Goal: Information Seeking & Learning: Find specific fact

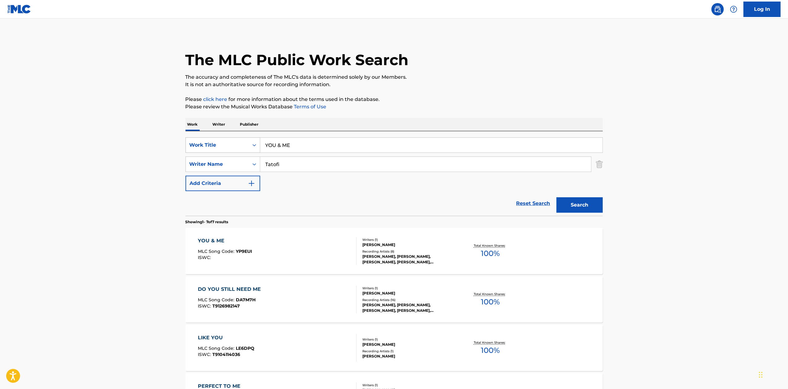
drag, startPoint x: 310, startPoint y: 149, endPoint x: 242, endPoint y: 147, distance: 68.8
click at [242, 147] on div "SearchWithCriteria28e0469b-bf57-44eb-a39f-88d2ee888a23 Work Title YOU & ME" at bounding box center [393, 144] width 417 height 15
paste input "I THINK I'M WRONG"
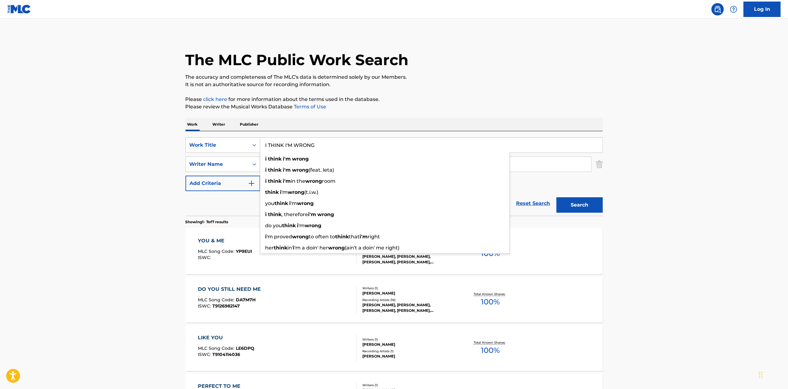
type input "I THINK I'M WRONG"
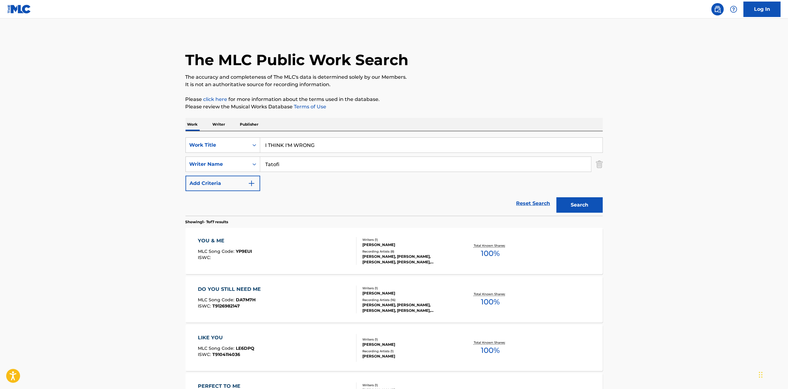
click at [535, 165] on input "Tatofi" at bounding box center [425, 164] width 331 height 15
type input "T"
click at [580, 206] on button "Search" at bounding box center [579, 204] width 46 height 15
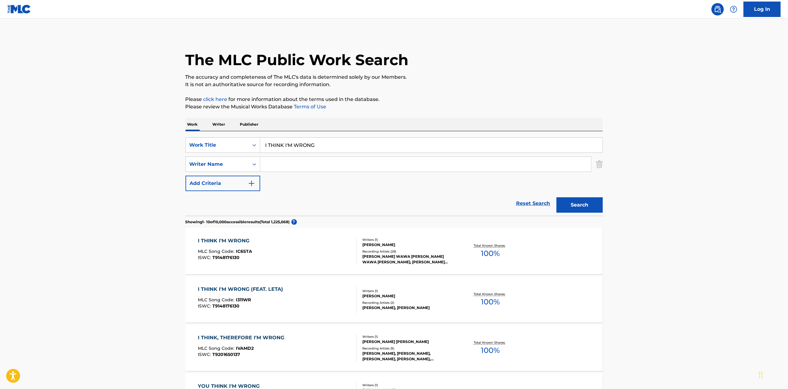
click at [244, 250] on span "IC6STA" at bounding box center [244, 251] width 16 height 6
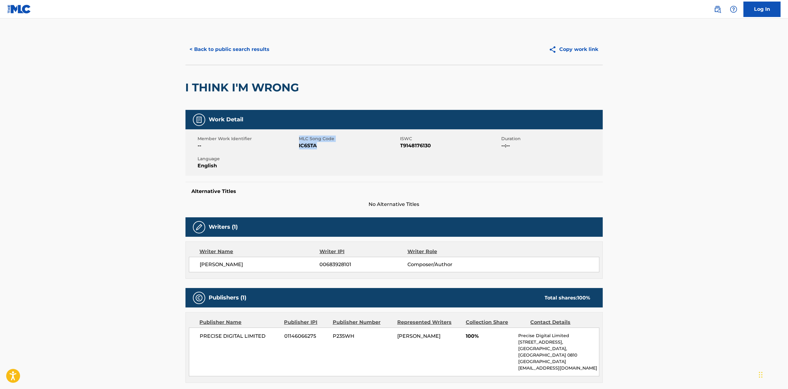
drag, startPoint x: 318, startPoint y: 143, endPoint x: 297, endPoint y: 146, distance: 21.1
click at [297, 146] on div "Member Work Identifier -- MLC Song Code IC6STA ISWC T9148176130 Duration --:-- …" at bounding box center [393, 152] width 417 height 46
click at [327, 145] on span "IC6STA" at bounding box center [349, 145] width 100 height 7
drag, startPoint x: 321, startPoint y: 149, endPoint x: 299, endPoint y: 148, distance: 21.3
click at [299, 148] on span "IC6STA" at bounding box center [349, 145] width 100 height 7
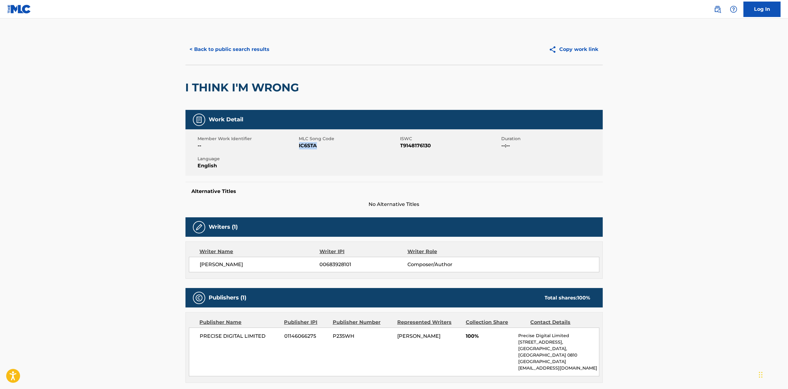
copy span "IC6STA"
click at [190, 45] on button "< Back to public search results" at bounding box center [229, 49] width 89 height 15
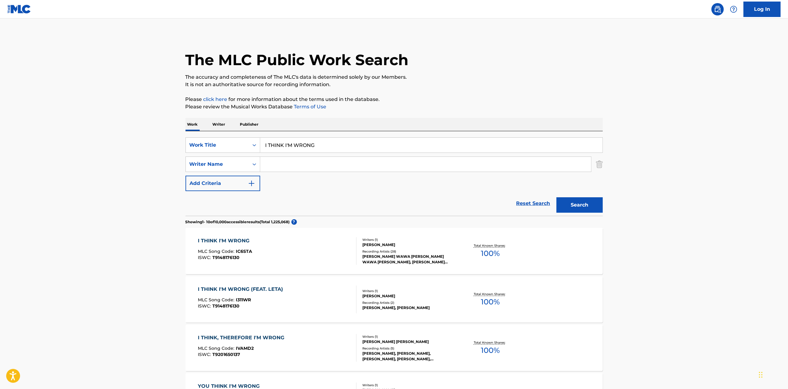
click at [256, 287] on div "I THINK I'M WRONG (FEAT. LETA)" at bounding box center [242, 288] width 88 height 7
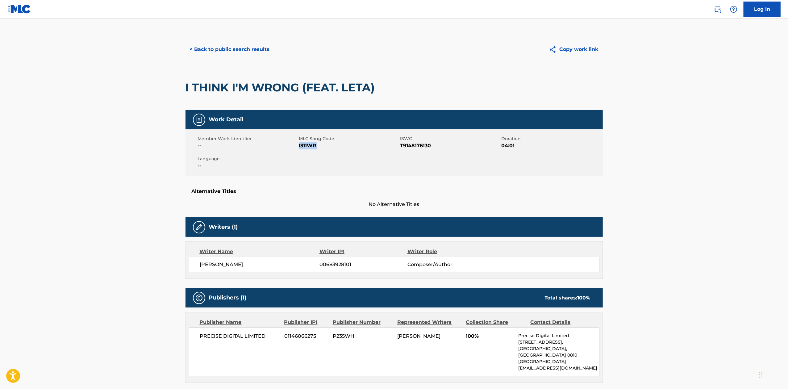
drag, startPoint x: 322, startPoint y: 146, endPoint x: 300, endPoint y: 150, distance: 22.6
click at [300, 150] on div "Member Work Identifier -- MLC Song Code I311WR ISWC T9148176130 Duration 04:01 …" at bounding box center [393, 152] width 417 height 46
copy span "311WR"
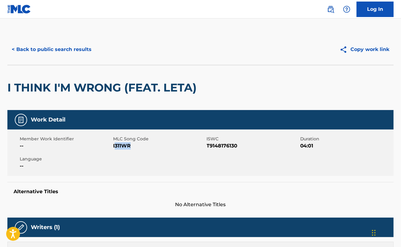
click at [77, 44] on button "< Back to public search results" at bounding box center [51, 49] width 89 height 15
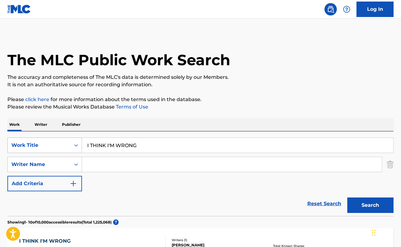
drag, startPoint x: 161, startPoint y: 146, endPoint x: 69, endPoint y: 144, distance: 92.6
click at [69, 144] on div "SearchWithCriteria28e0469b-bf57-44eb-a39f-88d2ee888a23 Work Title I THINK I'M W…" at bounding box center [200, 144] width 387 height 15
paste input "LIE UNDER YOU"
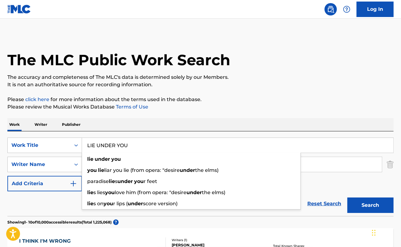
type input "LIE UNDER YOU"
click at [372, 208] on button "Search" at bounding box center [371, 204] width 46 height 15
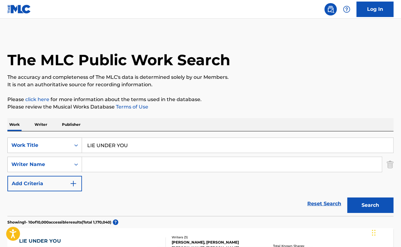
click at [300, 185] on div "SearchWithCriteria28e0469b-bf57-44eb-a39f-88d2ee888a23 Work Title LIE UNDER YOU…" at bounding box center [200, 164] width 387 height 54
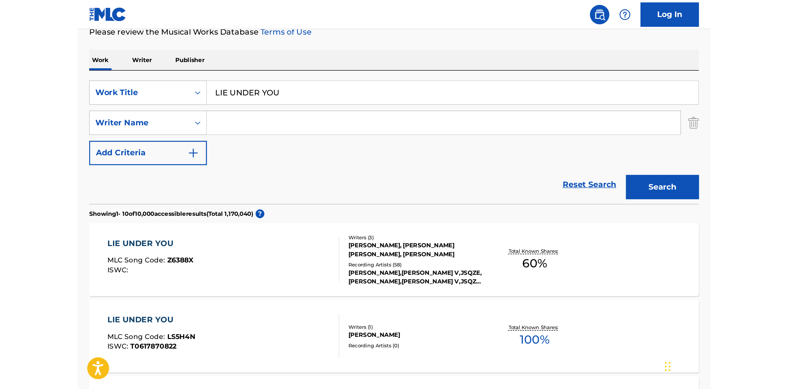
scroll to position [104, 0]
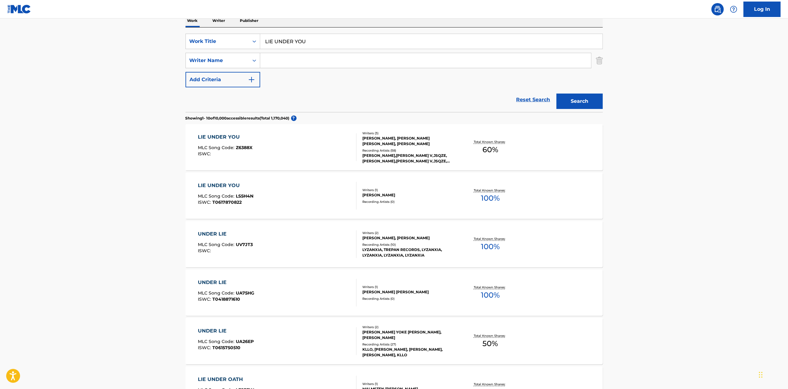
click at [237, 154] on div "ISWC :" at bounding box center [225, 154] width 55 height 5
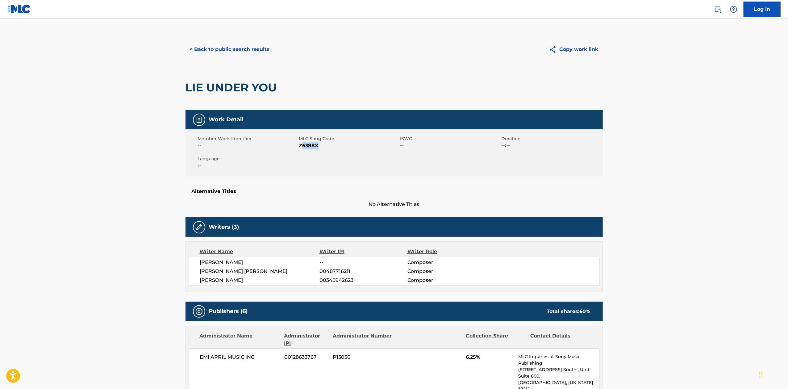
drag, startPoint x: 319, startPoint y: 148, endPoint x: 301, endPoint y: 147, distance: 18.5
click at [301, 147] on span "Z6388X" at bounding box center [349, 145] width 100 height 7
copy span "6388X"
click at [266, 54] on button "< Back to public search results" at bounding box center [229, 49] width 89 height 15
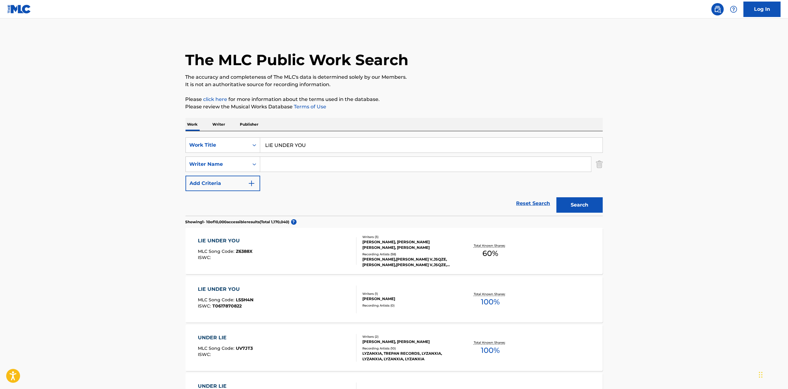
scroll to position [104, 0]
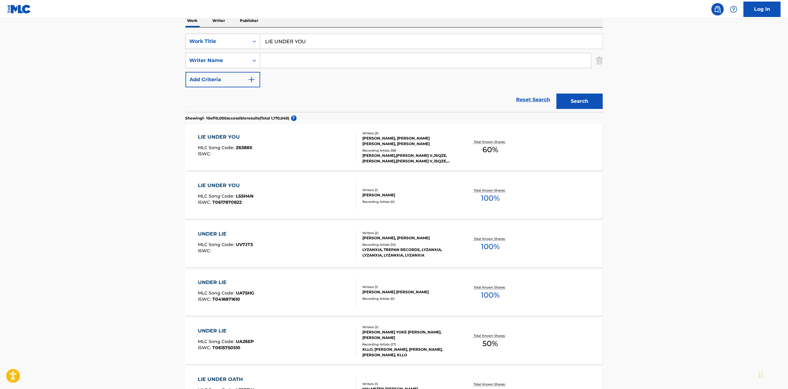
drag, startPoint x: 314, startPoint y: 42, endPoint x: 258, endPoint y: 43, distance: 55.6
click at [258, 43] on div "SearchWithCriteria28e0469b-bf57-44eb-a39f-88d2ee888a23 Work Title LIE UNDER YOU" at bounding box center [393, 41] width 417 height 15
paste input "SHARING THE NIGHT"
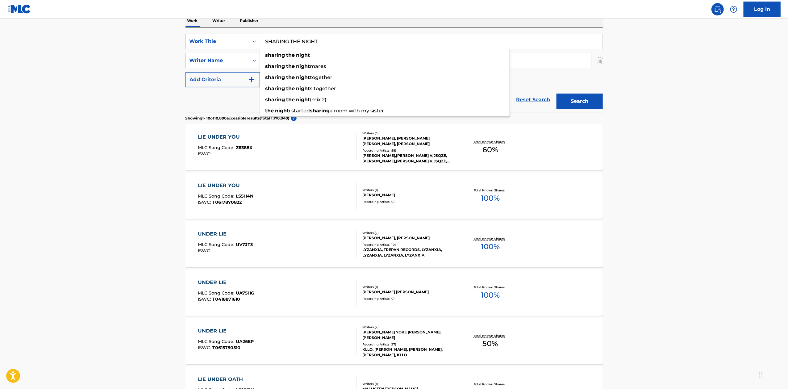
type input "SHARING THE NIGHT"
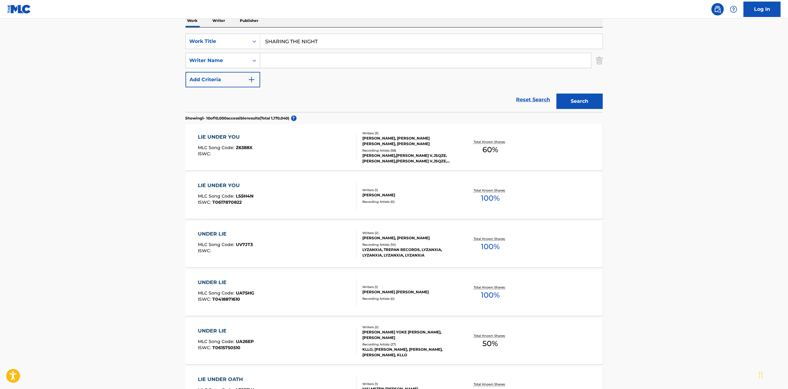
click at [584, 101] on button "Search" at bounding box center [579, 101] width 46 height 15
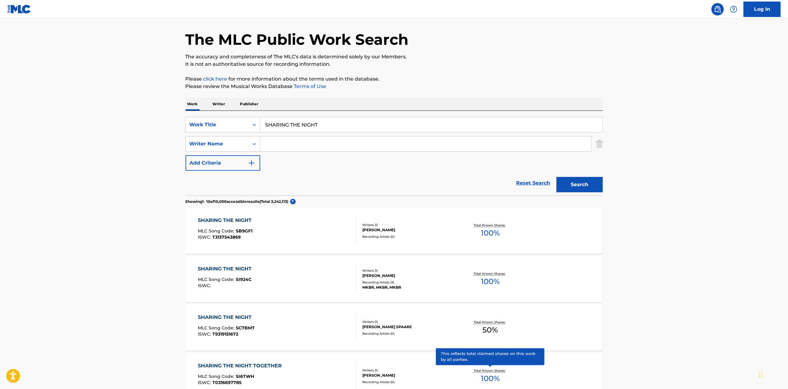
scroll to position [21, 0]
click at [320, 142] on input "Search Form" at bounding box center [425, 143] width 331 height 15
paste input "VEIKOSO"
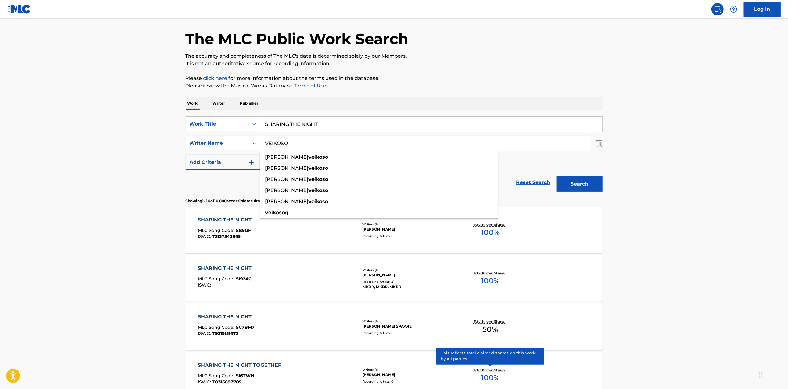
type input "VEIKOSO"
click at [574, 190] on button "Search" at bounding box center [579, 183] width 46 height 15
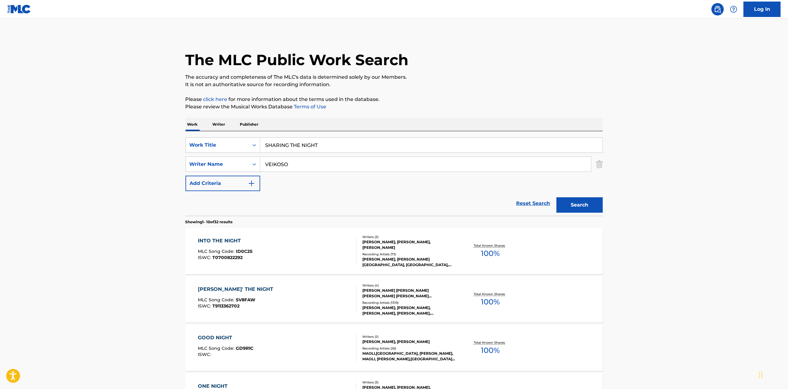
click at [583, 328] on div "GOOD NIGHT MLC Song Code : GD9R1C ISWC : Writers ( 2 ) GEORGE BROOKS VEIKOSO, G…" at bounding box center [393, 348] width 417 height 46
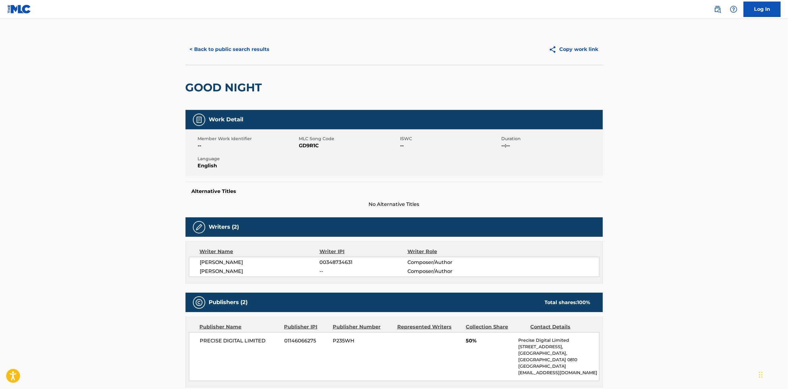
click at [228, 42] on button "< Back to public search results" at bounding box center [229, 49] width 89 height 15
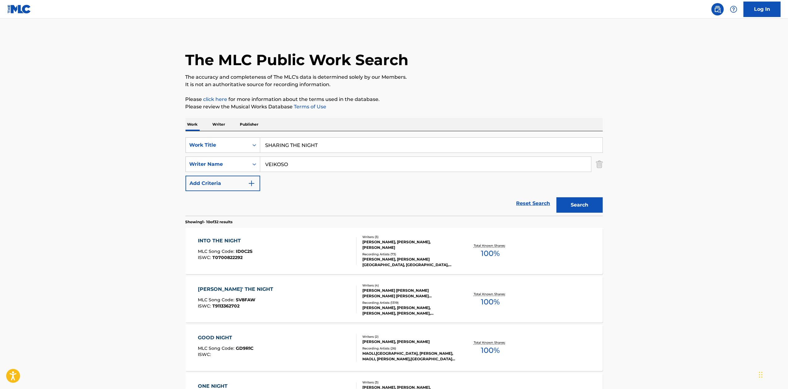
click at [229, 292] on div "[PERSON_NAME]' THE NIGHT" at bounding box center [237, 288] width 78 height 7
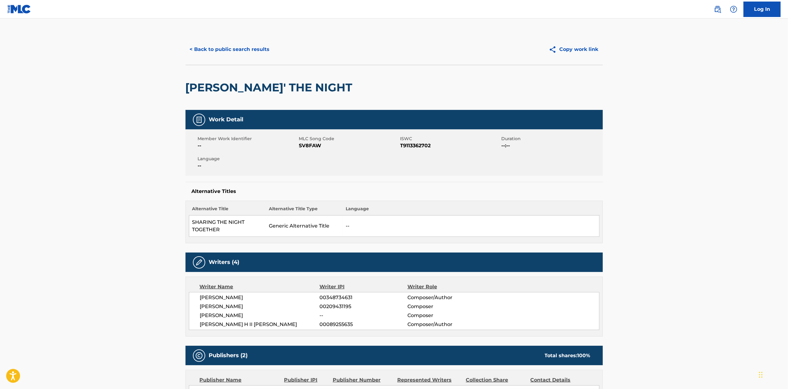
scroll to position [1, 0]
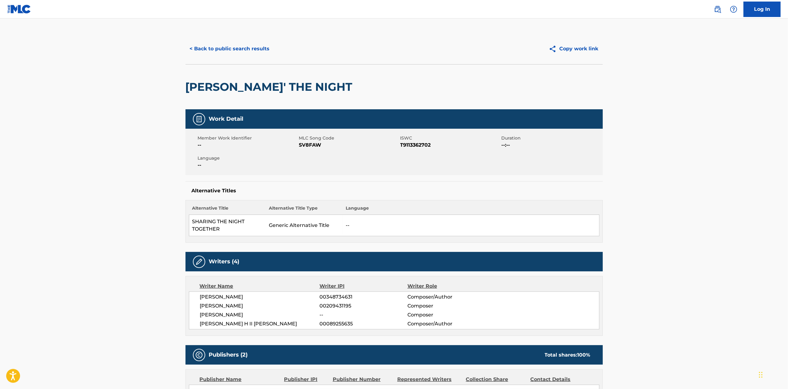
click at [664, 302] on main "< Back to public search results Copy work link SHARIN' THE NIGHT Work Detail Me…" at bounding box center [394, 367] width 788 height 698
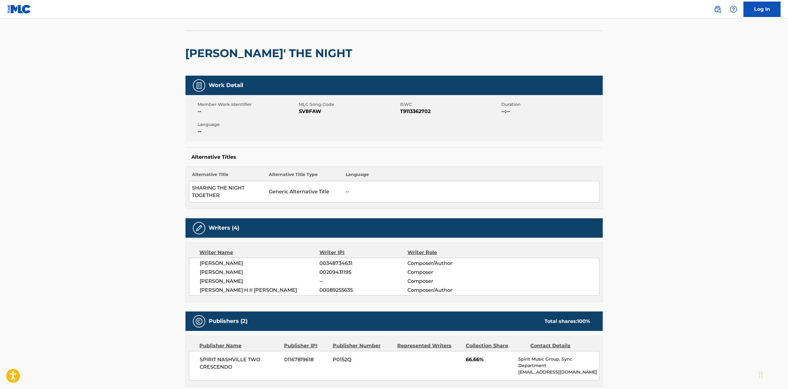
scroll to position [31, 0]
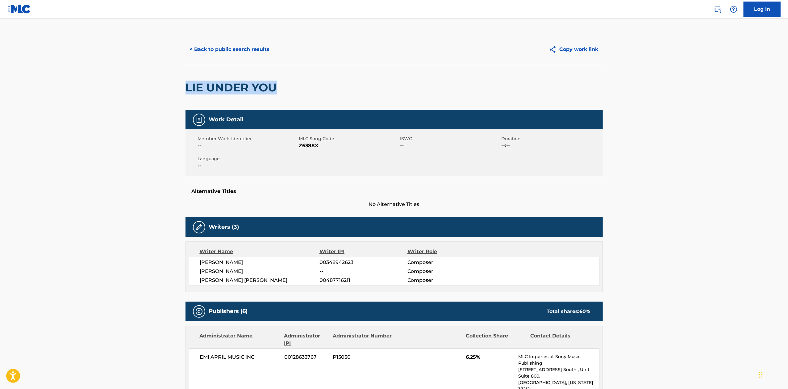
click at [227, 48] on button "< Back to public search results" at bounding box center [229, 49] width 89 height 15
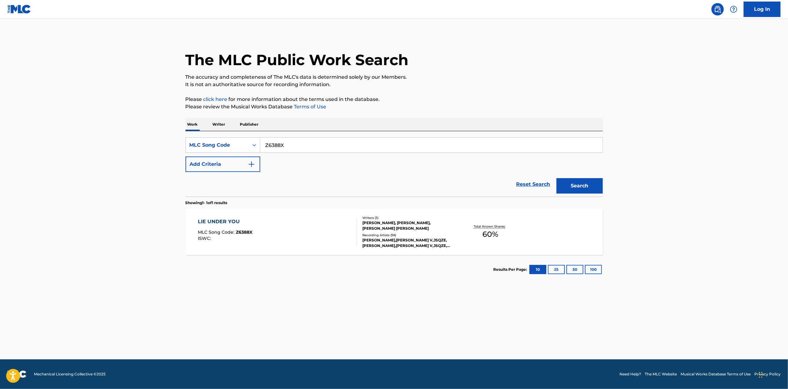
click at [297, 144] on input "Z6388X" at bounding box center [431, 145] width 342 height 15
click at [248, 145] on div "MLC Song Code" at bounding box center [217, 145] width 63 height 12
click at [529, 186] on link "Reset Search" at bounding box center [533, 184] width 40 height 14
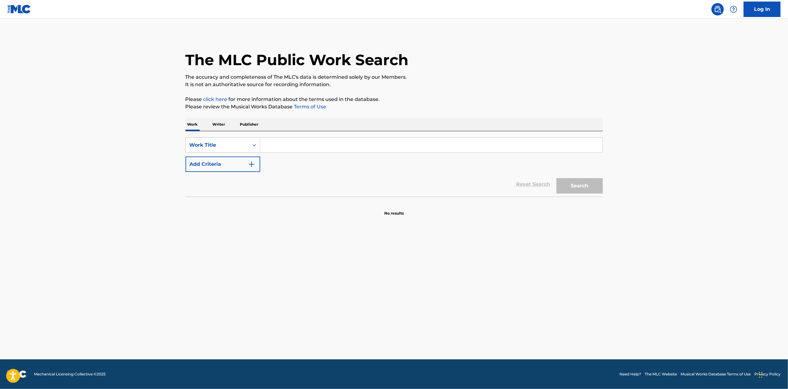
click at [284, 141] on input "Search Form" at bounding box center [431, 145] width 342 height 15
paste input "SHARING THE NIGHT"
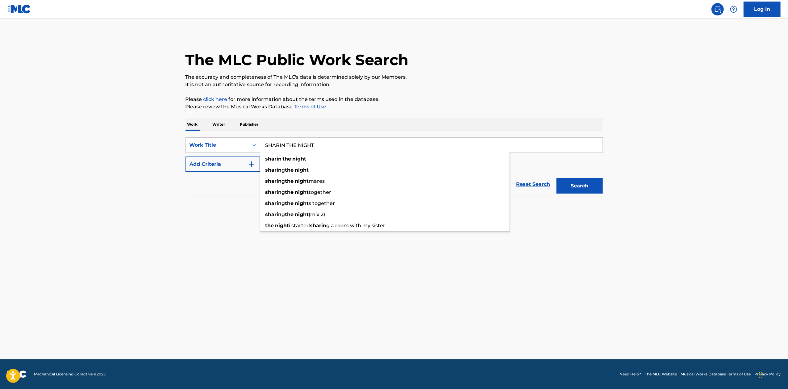
type input "SHARIN THE NIGHT"
click at [583, 193] on button "Search" at bounding box center [579, 185] width 46 height 15
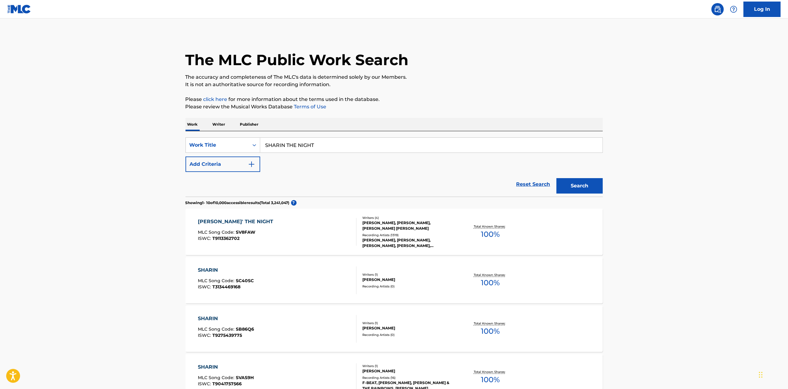
click at [391, 238] on div "[PERSON_NAME], [PERSON_NAME], [PERSON_NAME], [PERSON_NAME], [PERSON_NAME]" at bounding box center [408, 242] width 93 height 11
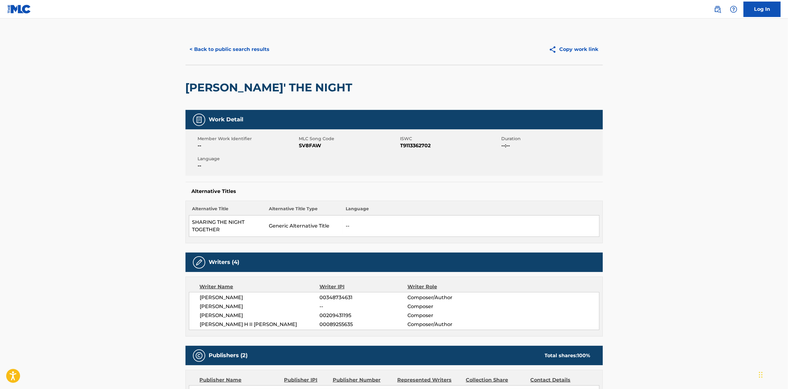
click at [597, 349] on div "Publishers (2) Total shares: 100 %" at bounding box center [393, 355] width 417 height 19
click at [610, 280] on main "< Back to public search results Copy work link [PERSON_NAME]' THE NIGHT Work De…" at bounding box center [394, 368] width 788 height 698
click at [241, 50] on button "< Back to public search results" at bounding box center [229, 49] width 89 height 15
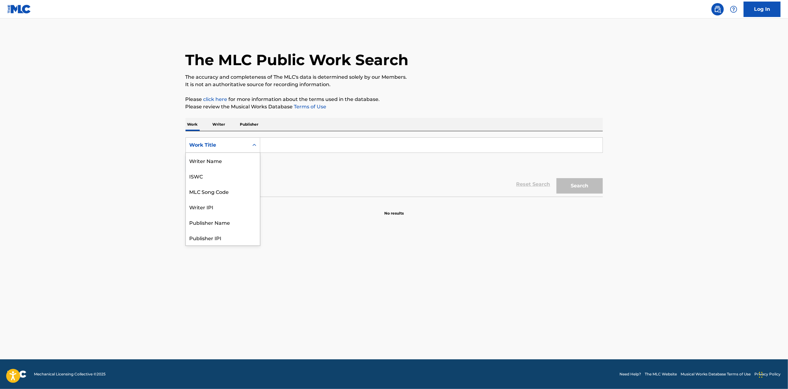
click at [239, 140] on div "Work Title" at bounding box center [217, 145] width 63 height 12
click at [234, 157] on div "MLC Song Code" at bounding box center [223, 160] width 74 height 15
click at [283, 144] on input "Search Form" at bounding box center [431, 145] width 342 height 15
paste input "FH8XG4"
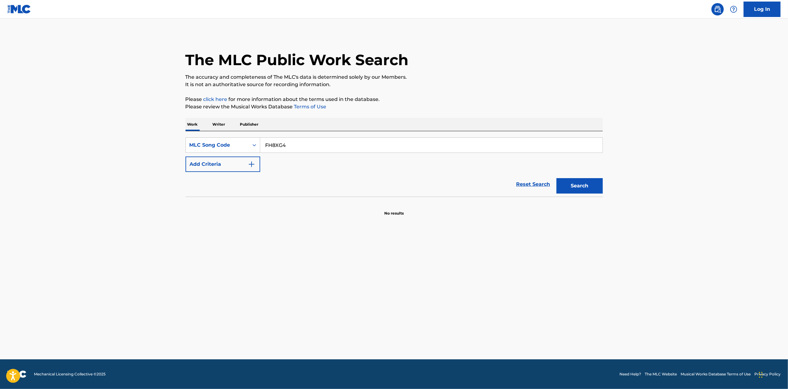
type input "FH8XG4"
click at [593, 187] on button "Search" at bounding box center [579, 185] width 46 height 15
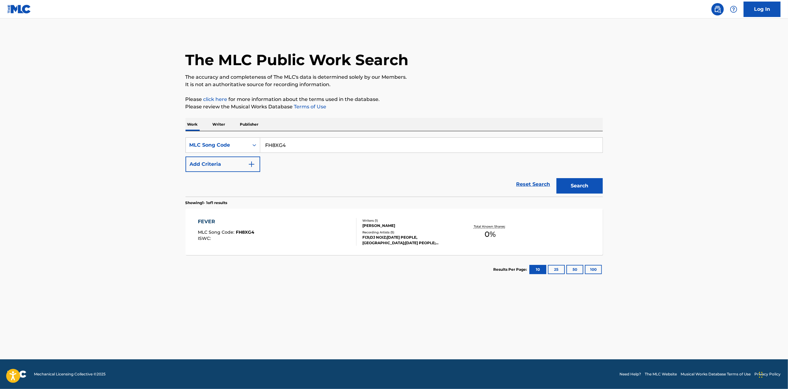
click at [378, 225] on div "[PERSON_NAME]" at bounding box center [408, 226] width 93 height 6
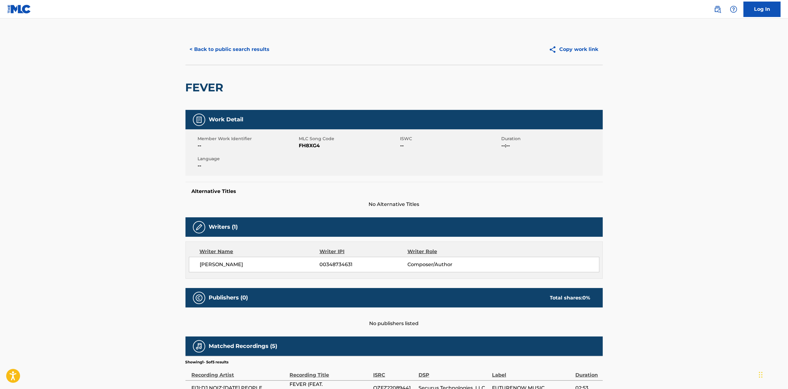
click at [627, 328] on main "< Back to public search results Copy work link FEVER Work Detail Member Work Id…" at bounding box center [394, 246] width 788 height 455
click at [265, 49] on button "< Back to public search results" at bounding box center [229, 49] width 89 height 15
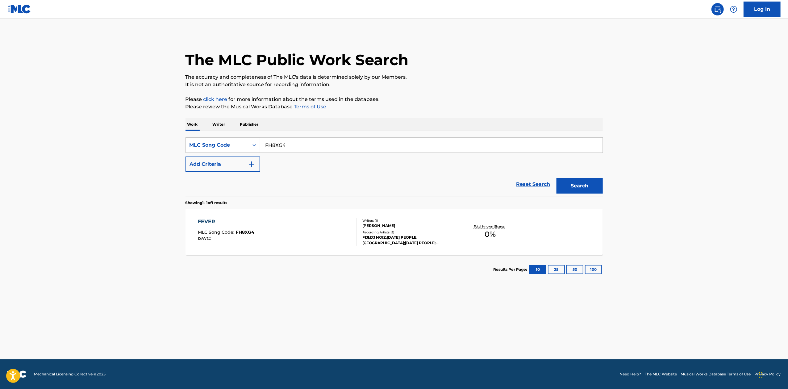
click at [312, 145] on input "FH8XG4" at bounding box center [431, 145] width 342 height 15
click at [413, 241] on div "FIJI;DJ NOIZ;TOMORROW PEOPLE, FIJI;TOMORROW PEOPLE;WAYNO, FIJI;TOMORROW PEOPLE;…" at bounding box center [408, 240] width 93 height 11
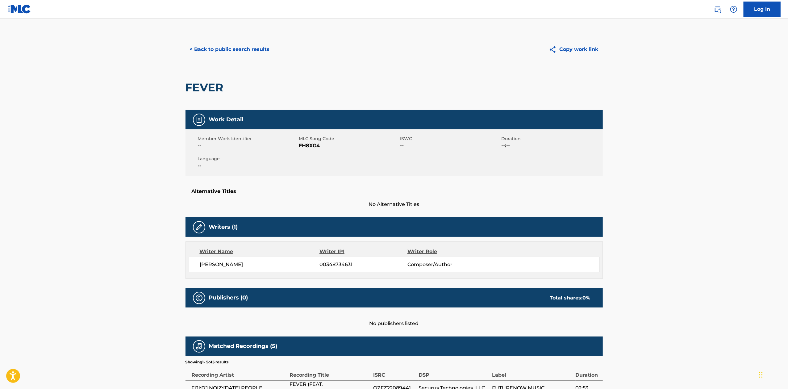
click at [618, 322] on main "< Back to public search results Copy work link FEVER Work Detail Member Work Id…" at bounding box center [394, 246] width 788 height 455
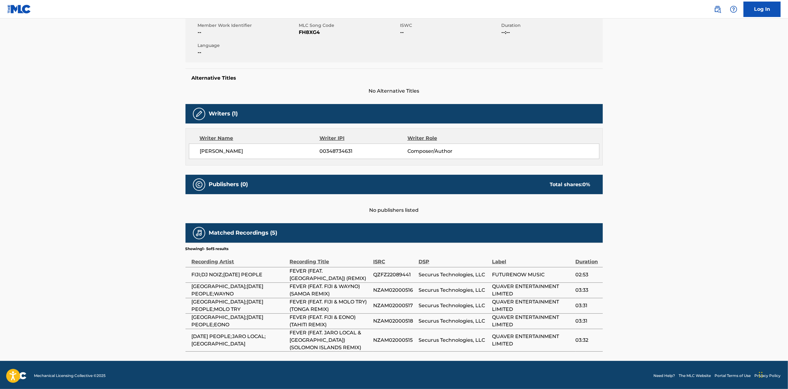
scroll to position [114, 0]
